Goal: Navigation & Orientation: Find specific page/section

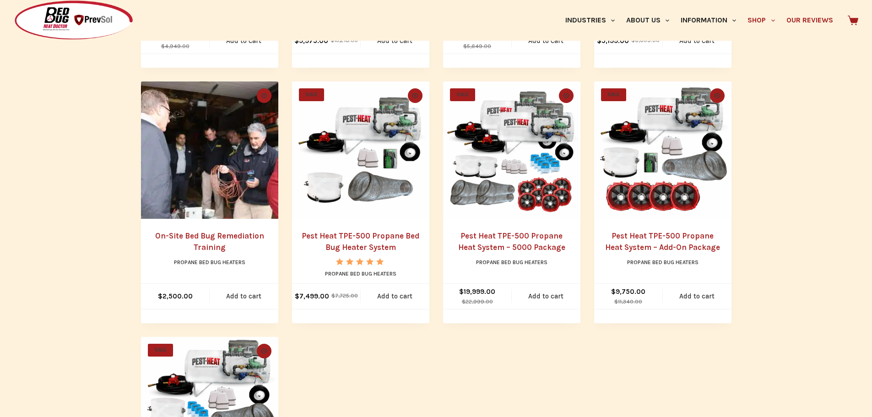
click at [792, 26] on link "Our Reviews" at bounding box center [809, 20] width 58 height 41
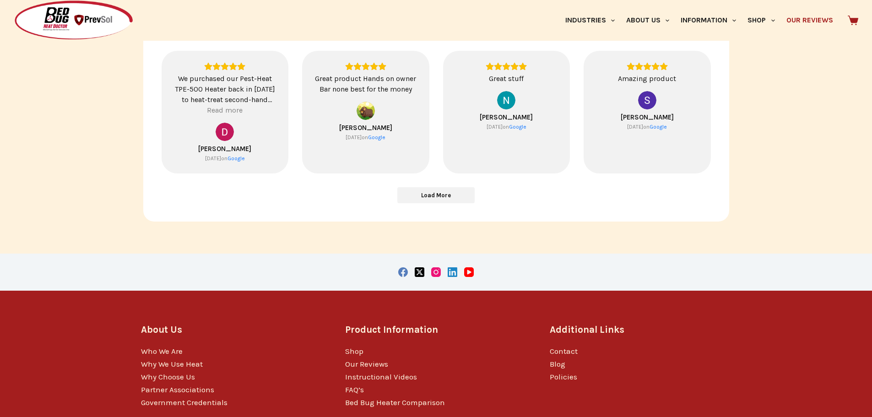
scroll to position [514, 0]
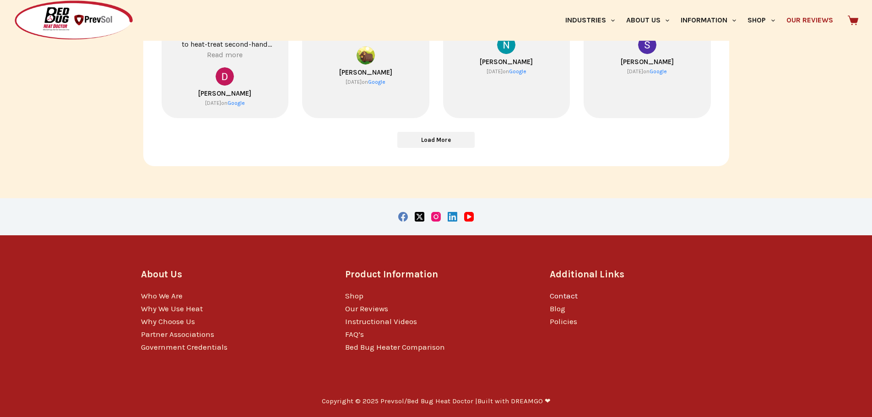
click at [555, 296] on link "Contact" at bounding box center [564, 295] width 28 height 9
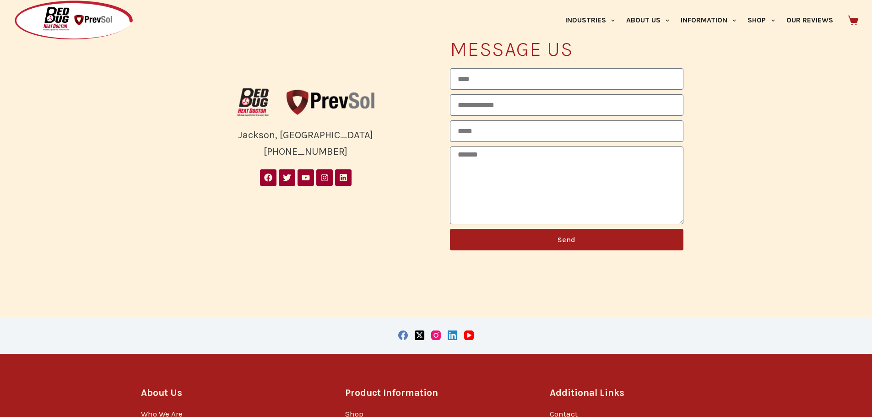
scroll to position [393, 0]
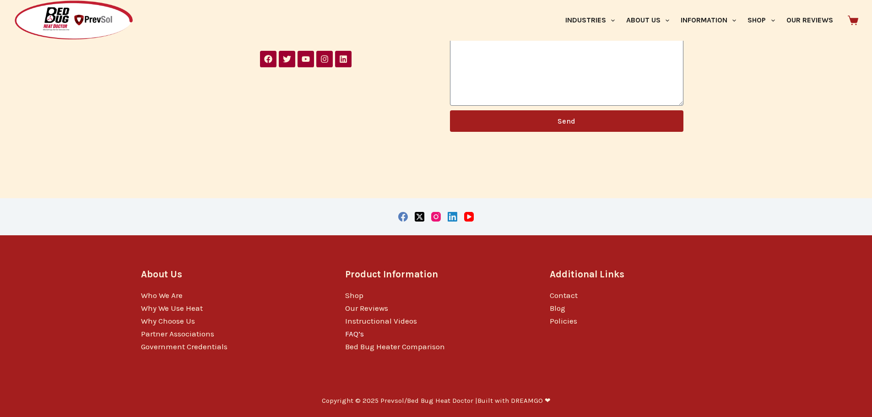
click at [352, 330] on link "FAQ’s" at bounding box center [354, 333] width 19 height 9
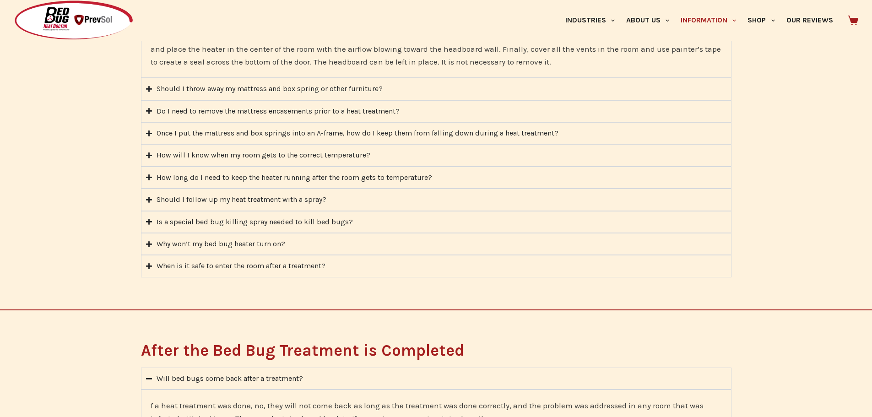
scroll to position [1190, 0]
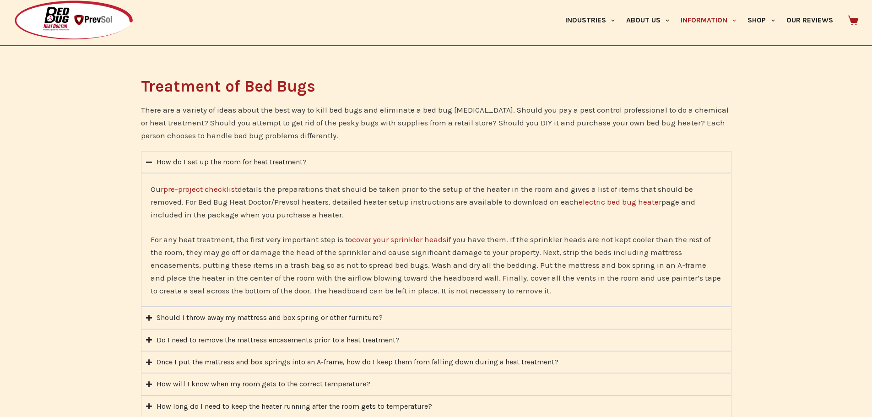
click at [68, 24] on img at bounding box center [74, 20] width 120 height 41
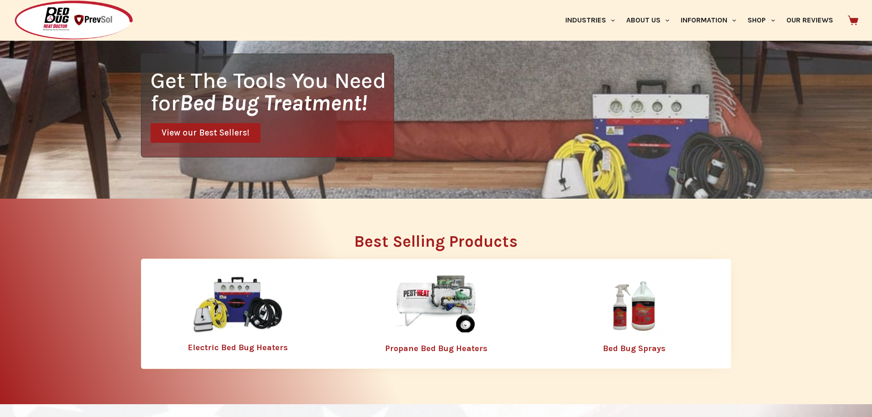
scroll to position [183, 0]
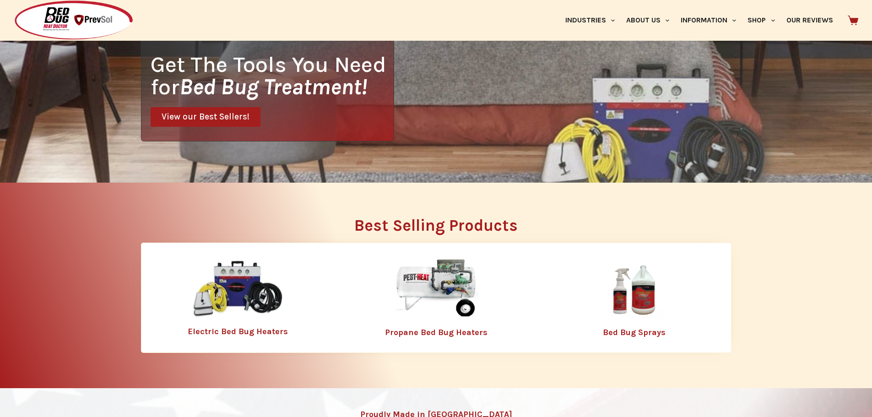
click at [437, 288] on img at bounding box center [436, 288] width 119 height 59
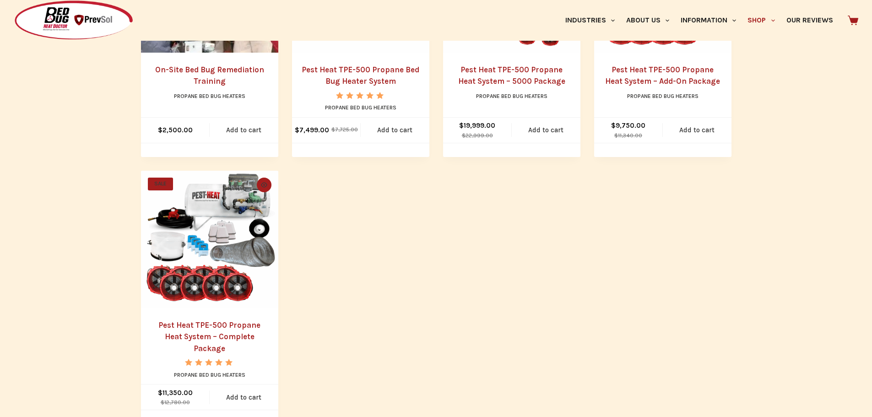
scroll to position [549, 0]
